Goal: Transaction & Acquisition: Download file/media

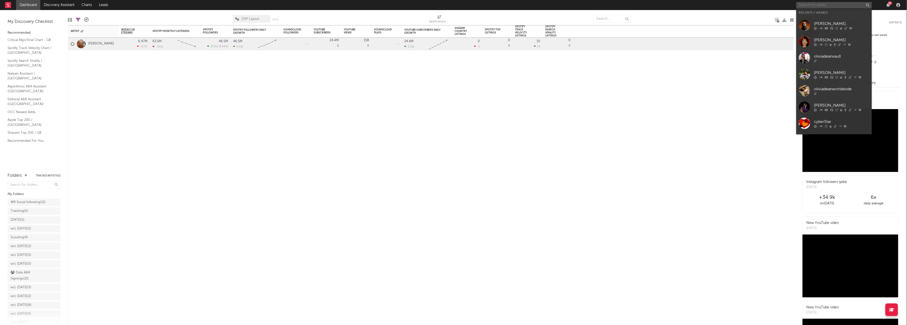
drag, startPoint x: 853, startPoint y: 8, endPoint x: 850, endPoint y: 6, distance: 3.7
click at [853, 8] on input "text" at bounding box center [834, 5] width 76 height 6
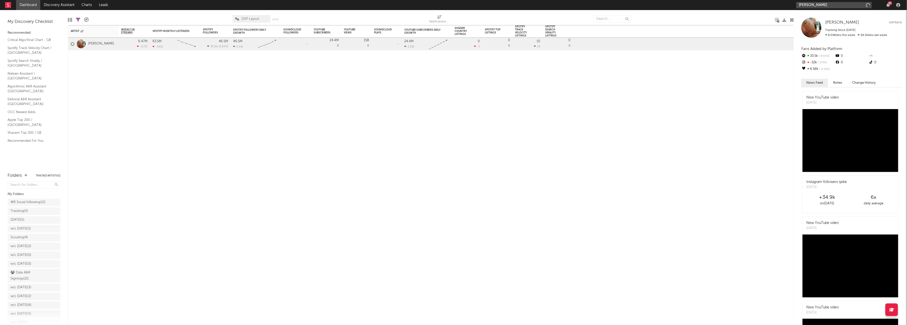
type input "[PERSON_NAME]"
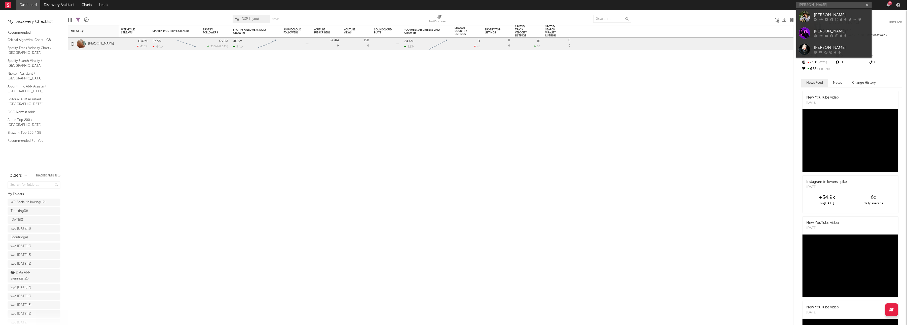
click at [842, 13] on div "[PERSON_NAME]" at bounding box center [841, 15] width 55 height 6
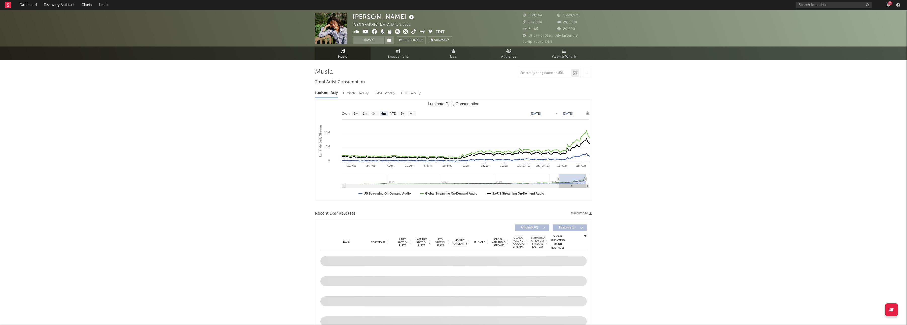
select select "6m"
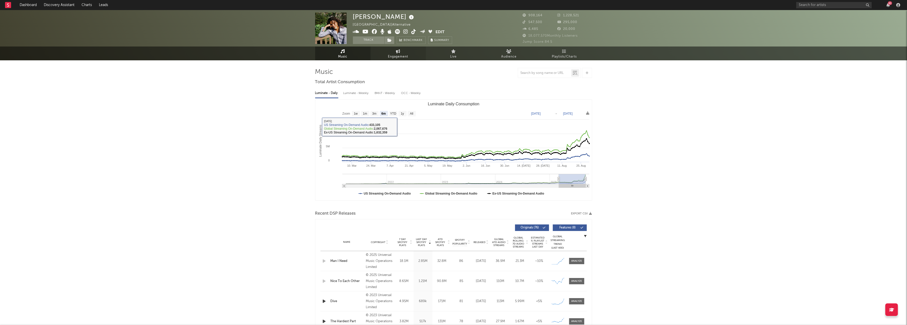
click at [394, 51] on link "Engagement" at bounding box center [398, 54] width 55 height 14
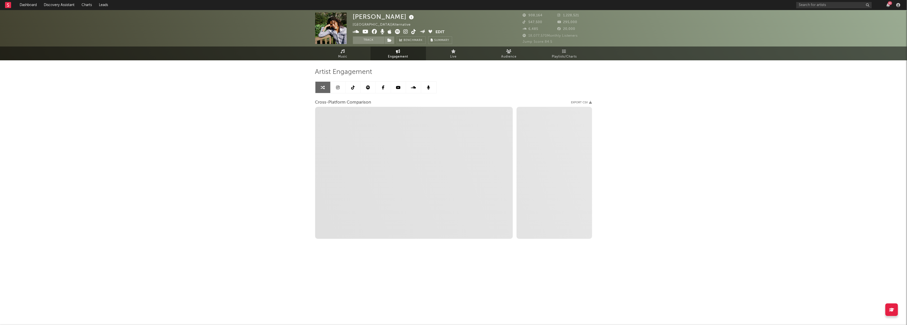
select select "1w"
click at [338, 91] on link at bounding box center [337, 87] width 15 height 11
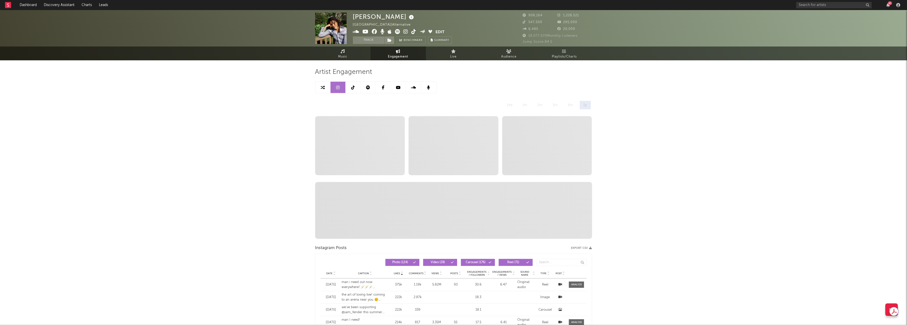
select select "6m"
click at [350, 84] on link at bounding box center [353, 87] width 15 height 11
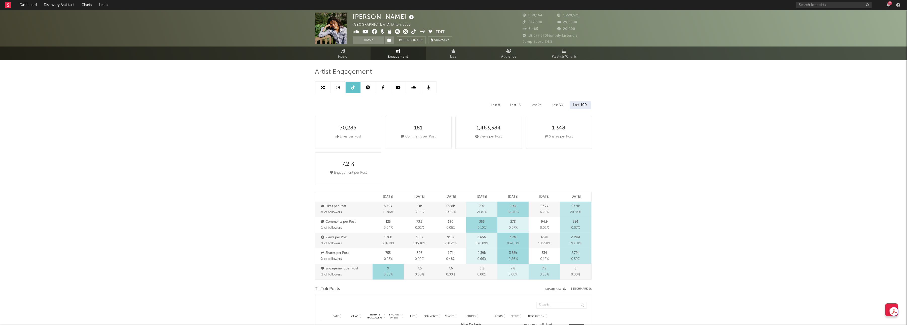
select select "6m"
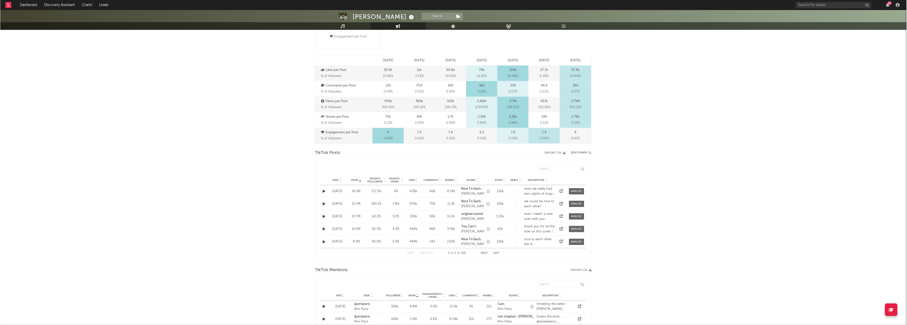
scroll to position [167, 0]
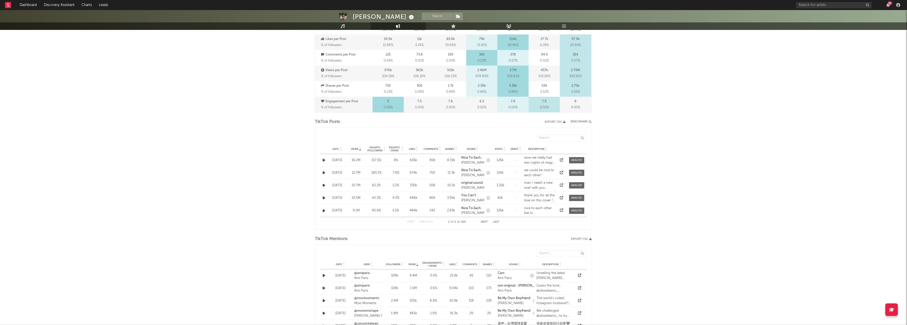
click at [328, 149] on div "Date" at bounding box center [337, 149] width 19 height 4
click at [343, 150] on div "Date" at bounding box center [337, 149] width 16 height 4
click at [335, 150] on span "Date" at bounding box center [336, 149] width 6 height 3
click at [565, 122] on icon "button" at bounding box center [564, 122] width 3 height 3
